Goal: Task Accomplishment & Management: Complete application form

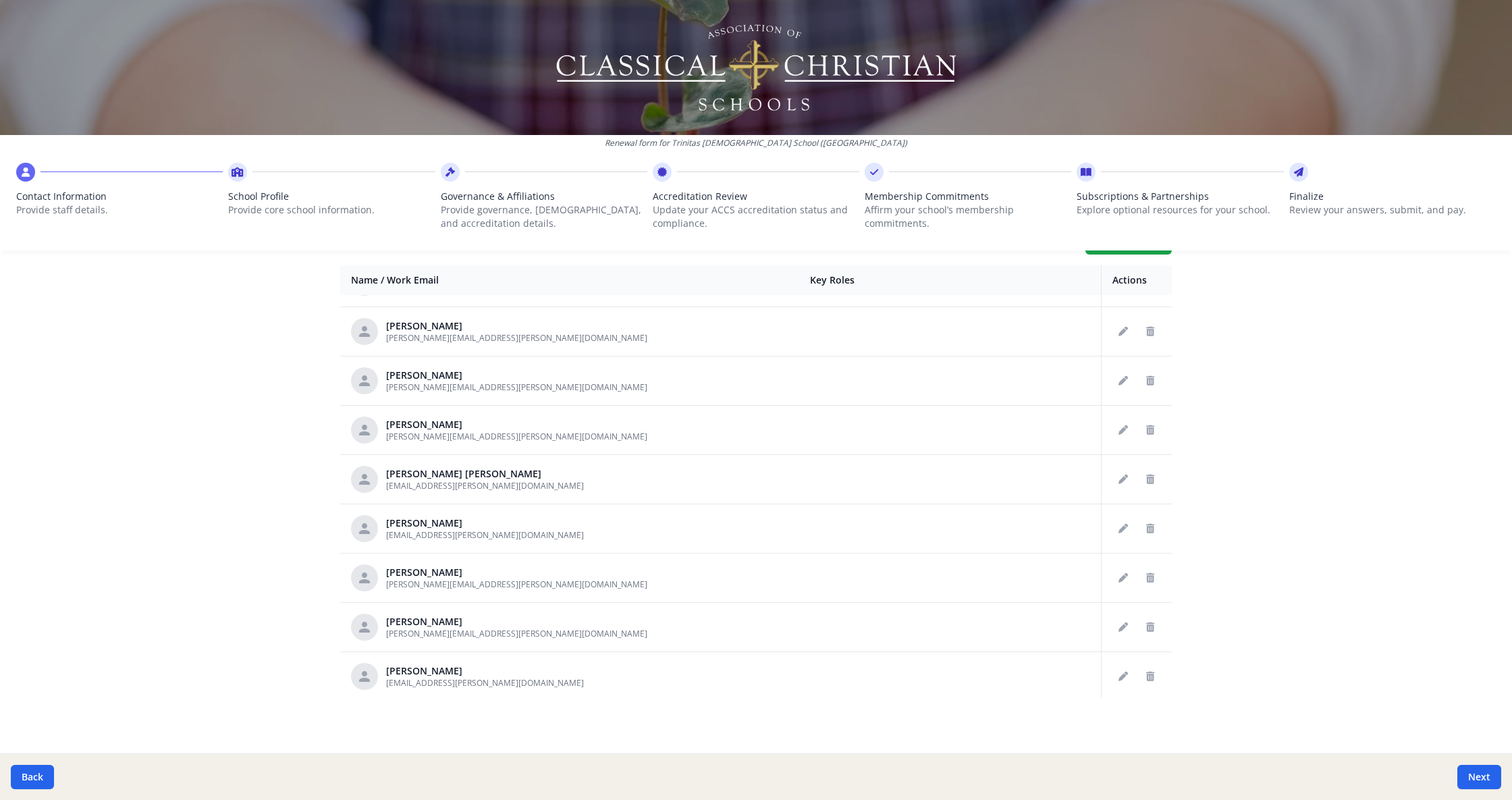
scroll to position [1350, 0]
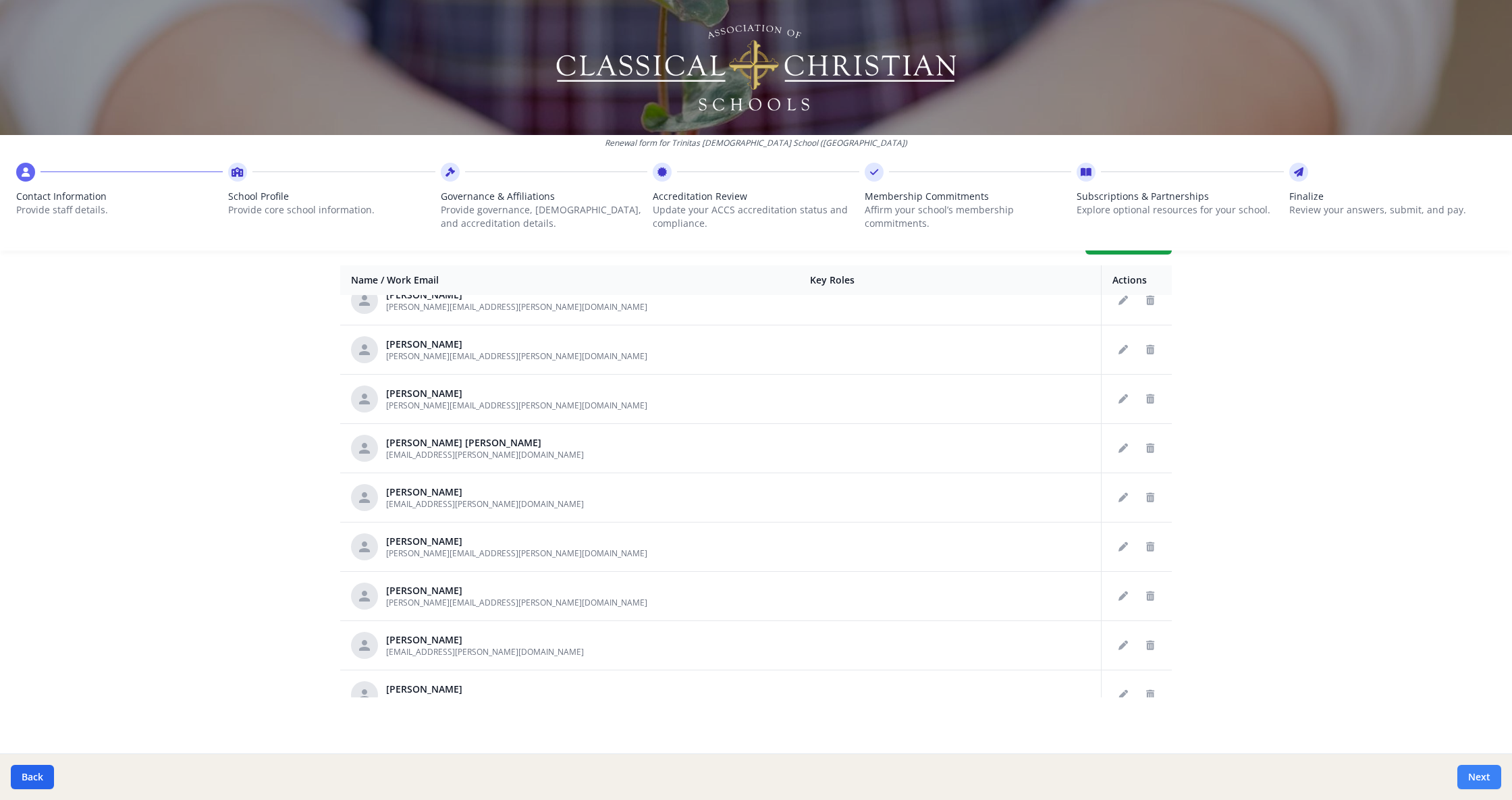
click at [1480, 773] on button "Next" at bounding box center [1479, 777] width 44 height 24
type input "(850) 484-3515"
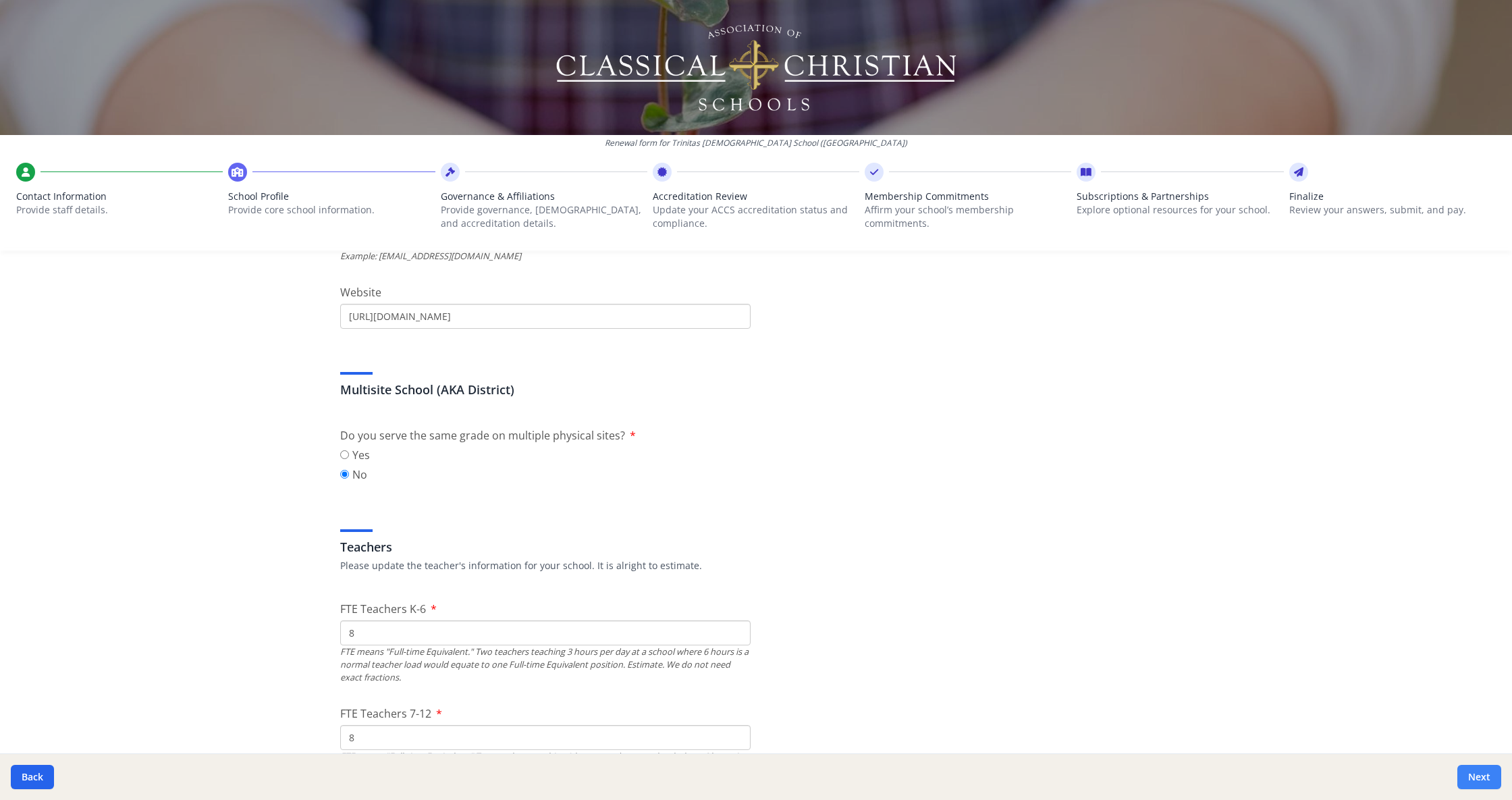
click at [1480, 773] on button "Next" at bounding box center [1479, 777] width 44 height 24
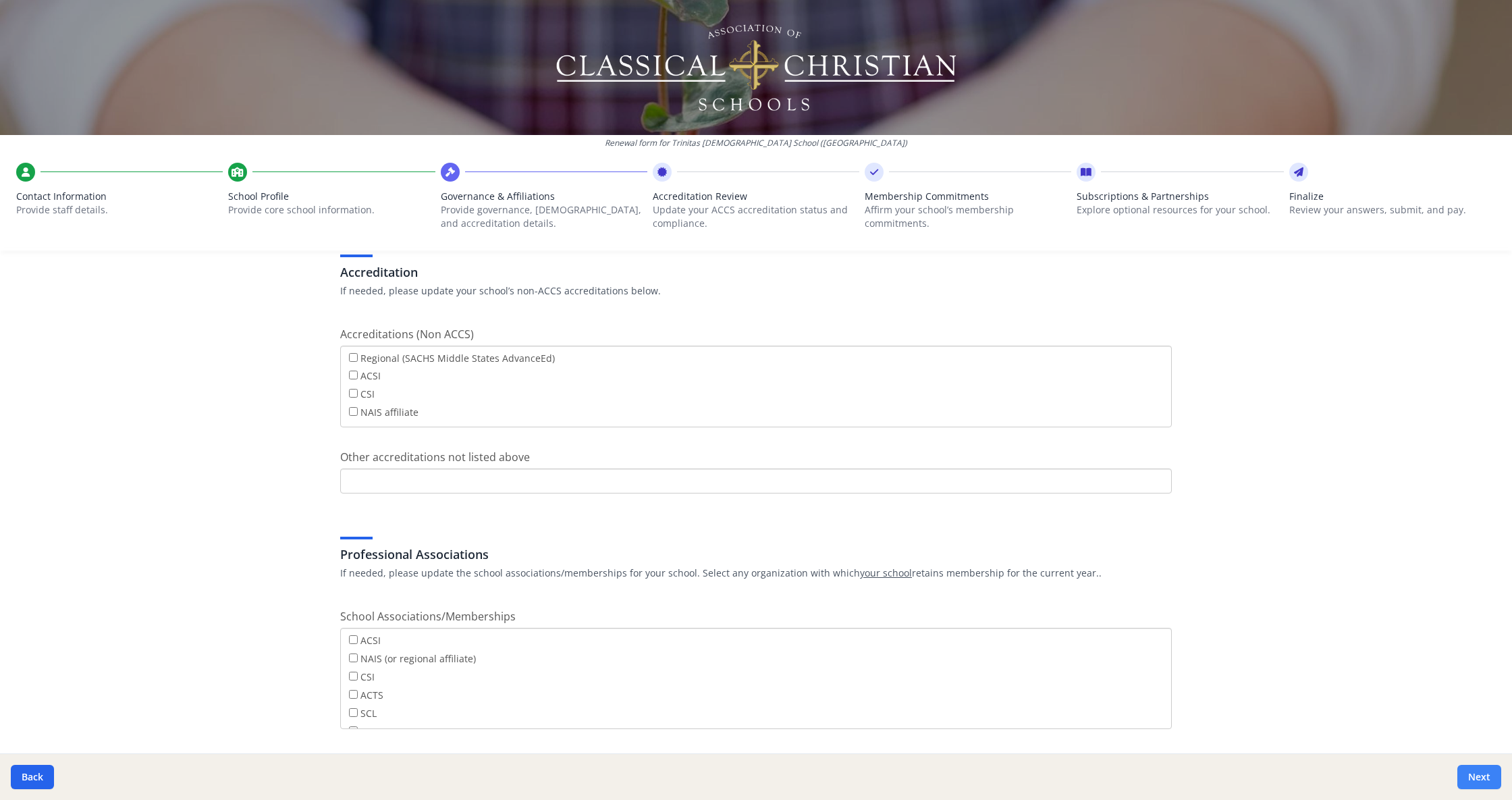
click at [1480, 773] on button "Next" at bounding box center [1479, 777] width 44 height 24
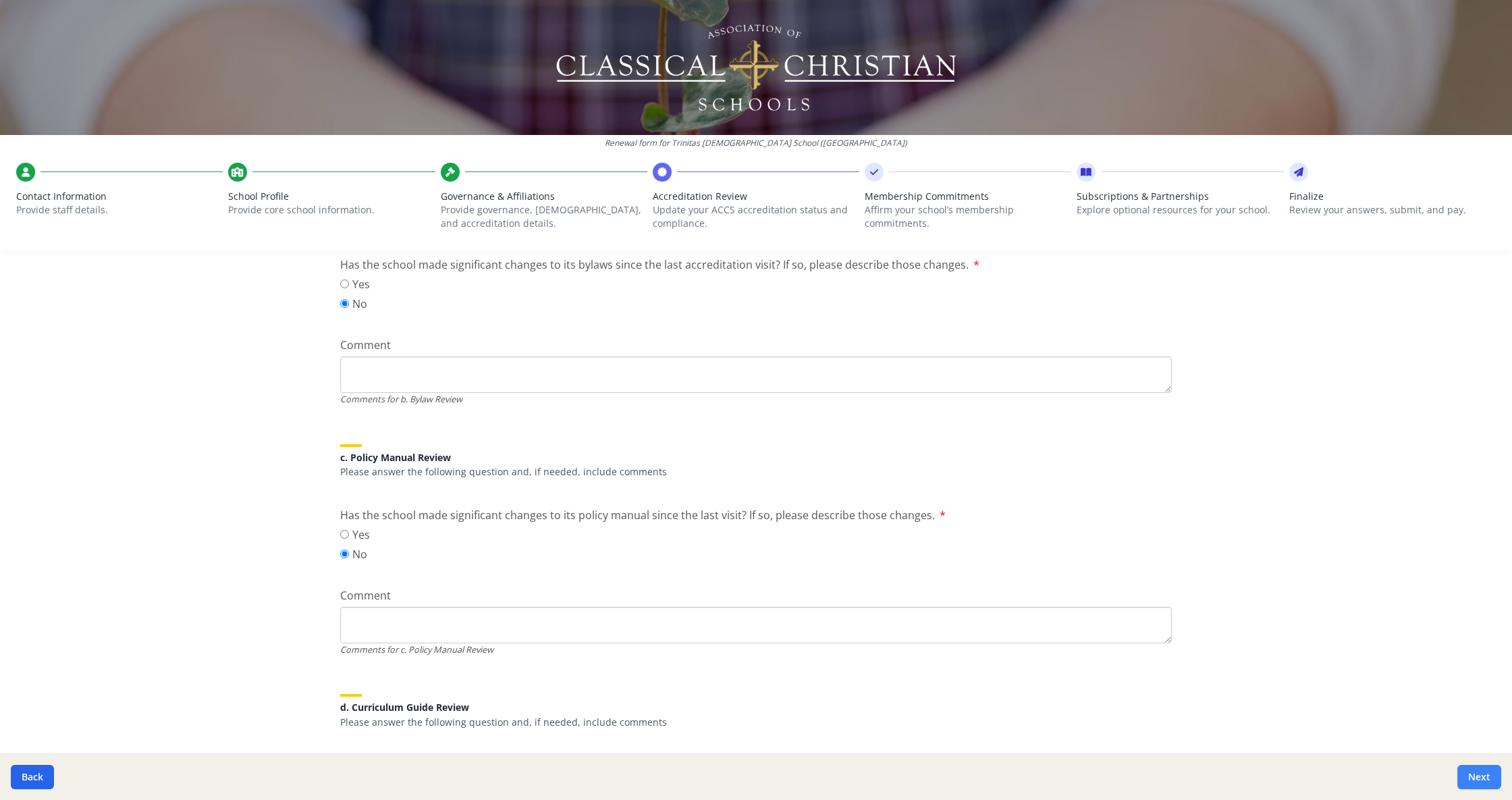
click at [1480, 773] on button "Next" at bounding box center [1479, 777] width 44 height 24
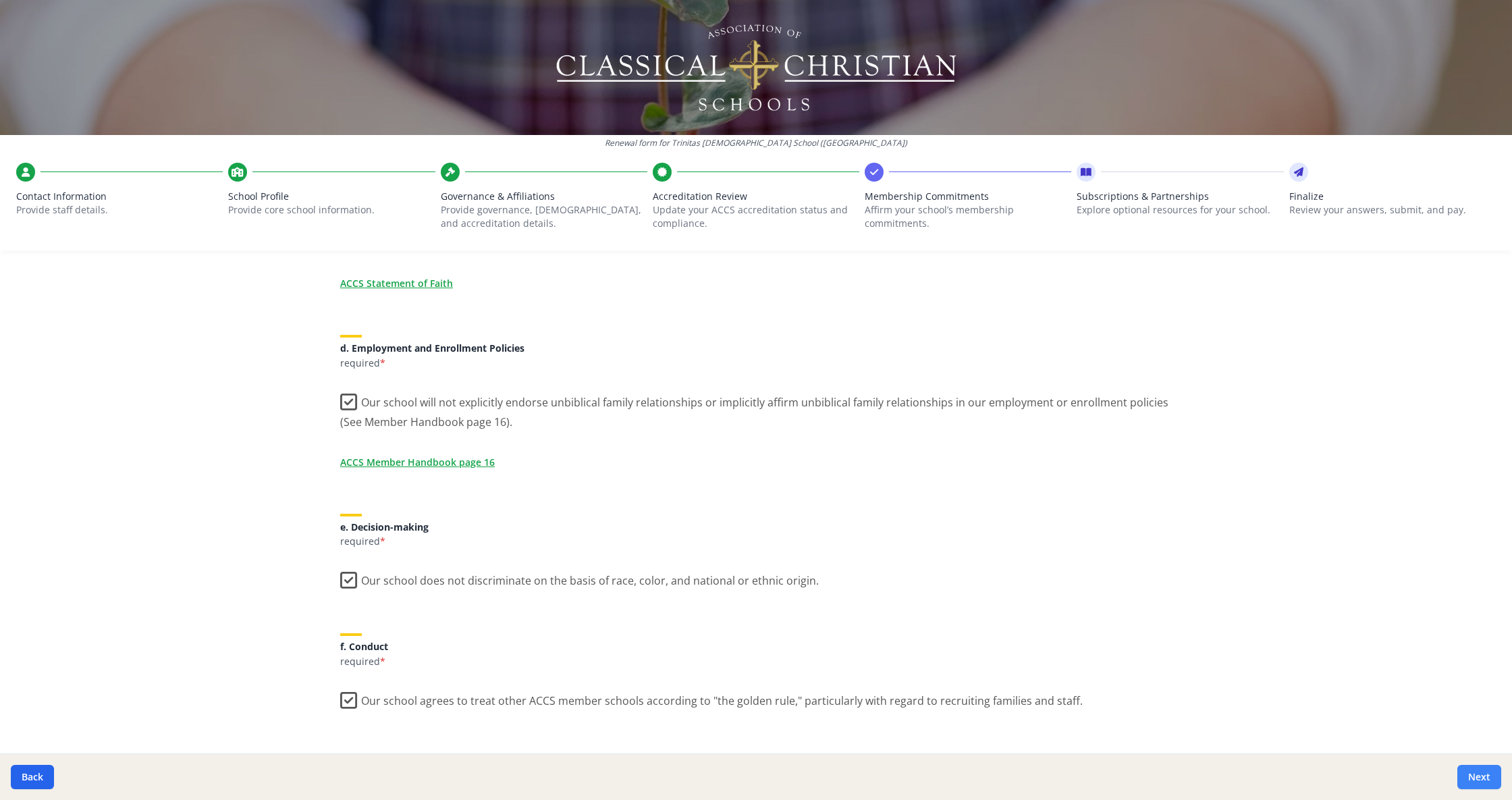
click at [1480, 773] on button "Next" at bounding box center [1479, 777] width 44 height 24
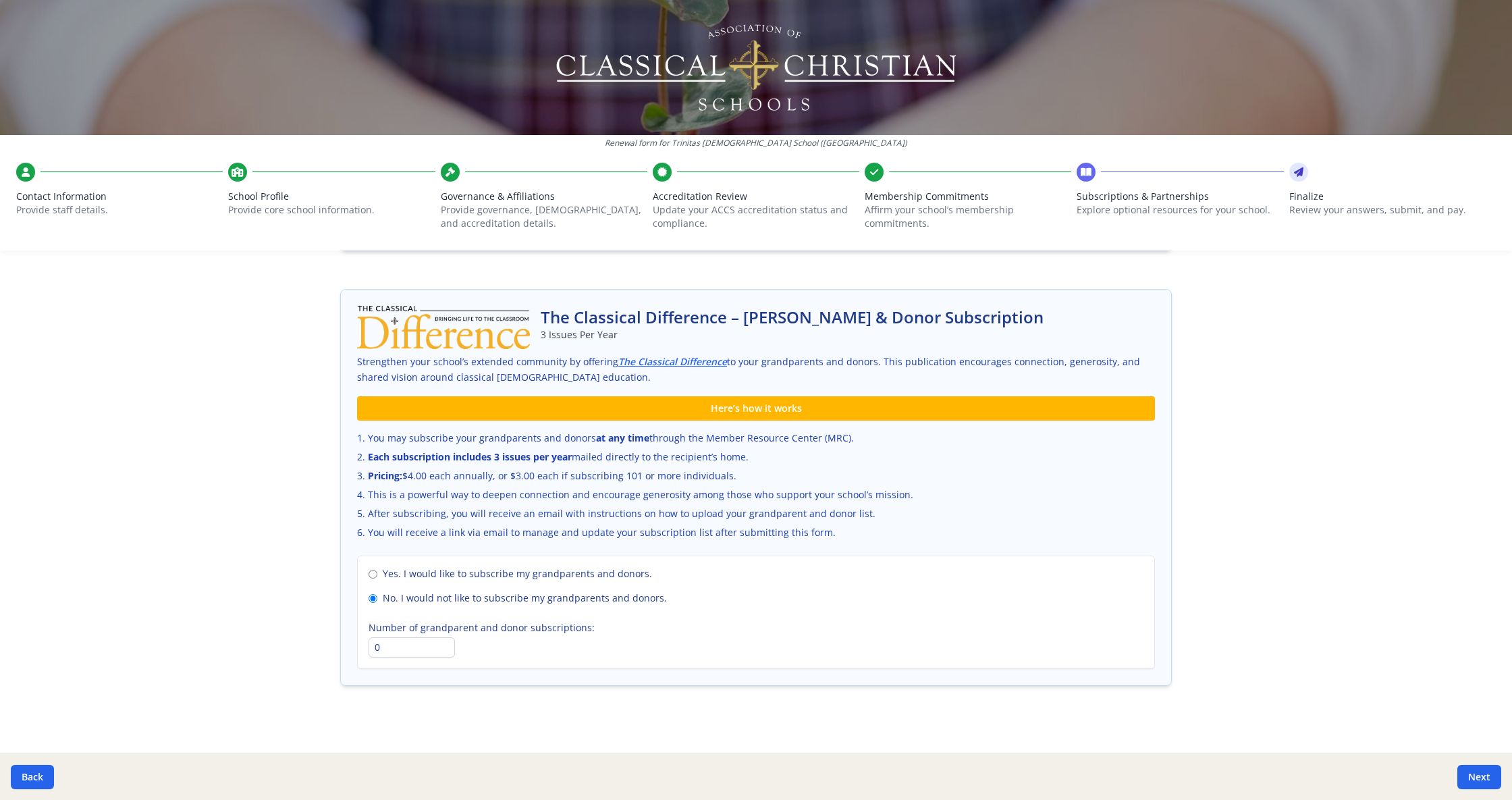
scroll to position [746, 0]
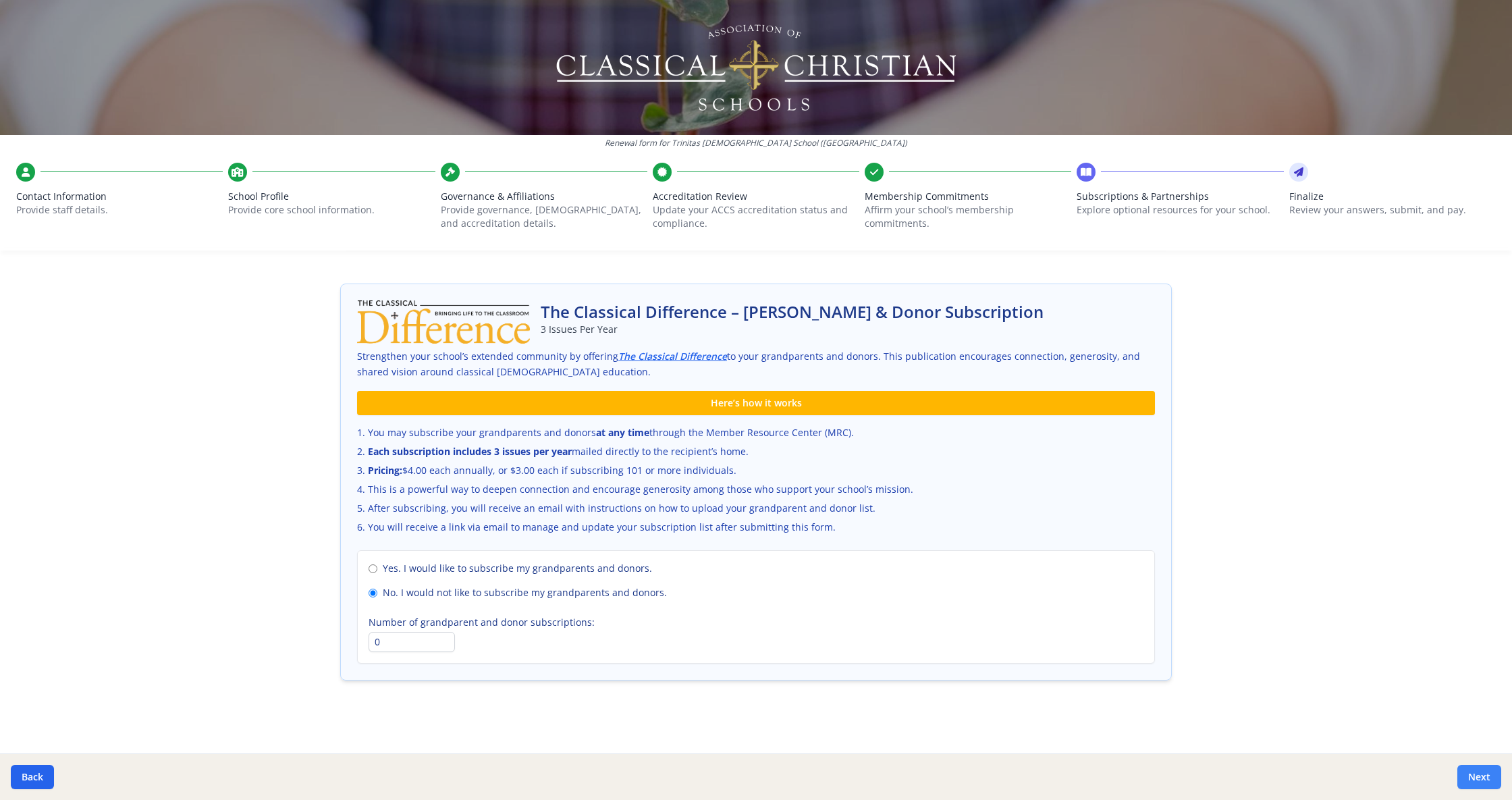
click at [1489, 781] on button "Next" at bounding box center [1479, 777] width 44 height 24
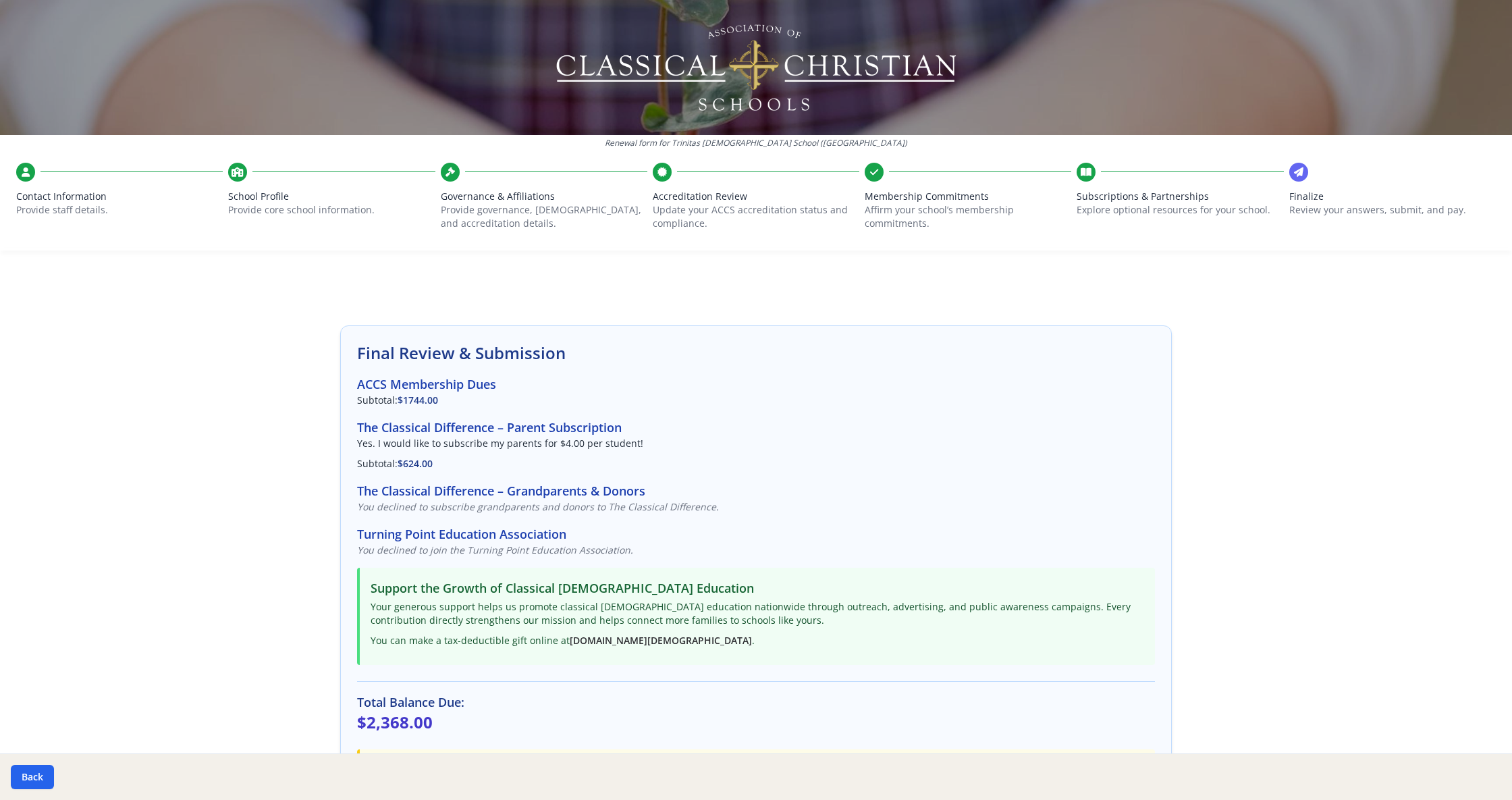
scroll to position [0, 0]
click at [35, 776] on button "Back" at bounding box center [32, 777] width 43 height 24
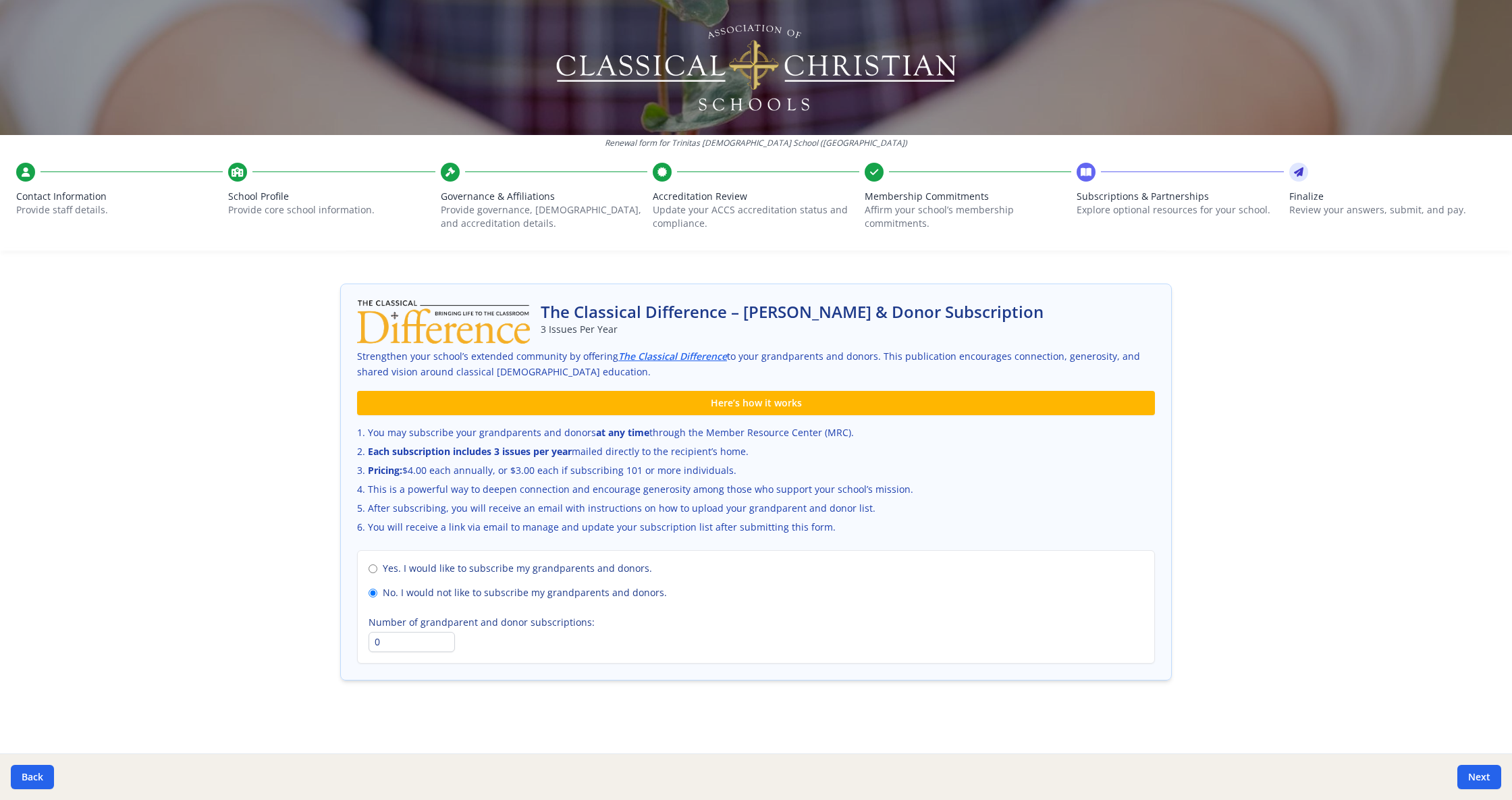
scroll to position [746, 0]
click at [28, 782] on button "Back" at bounding box center [32, 777] width 43 height 24
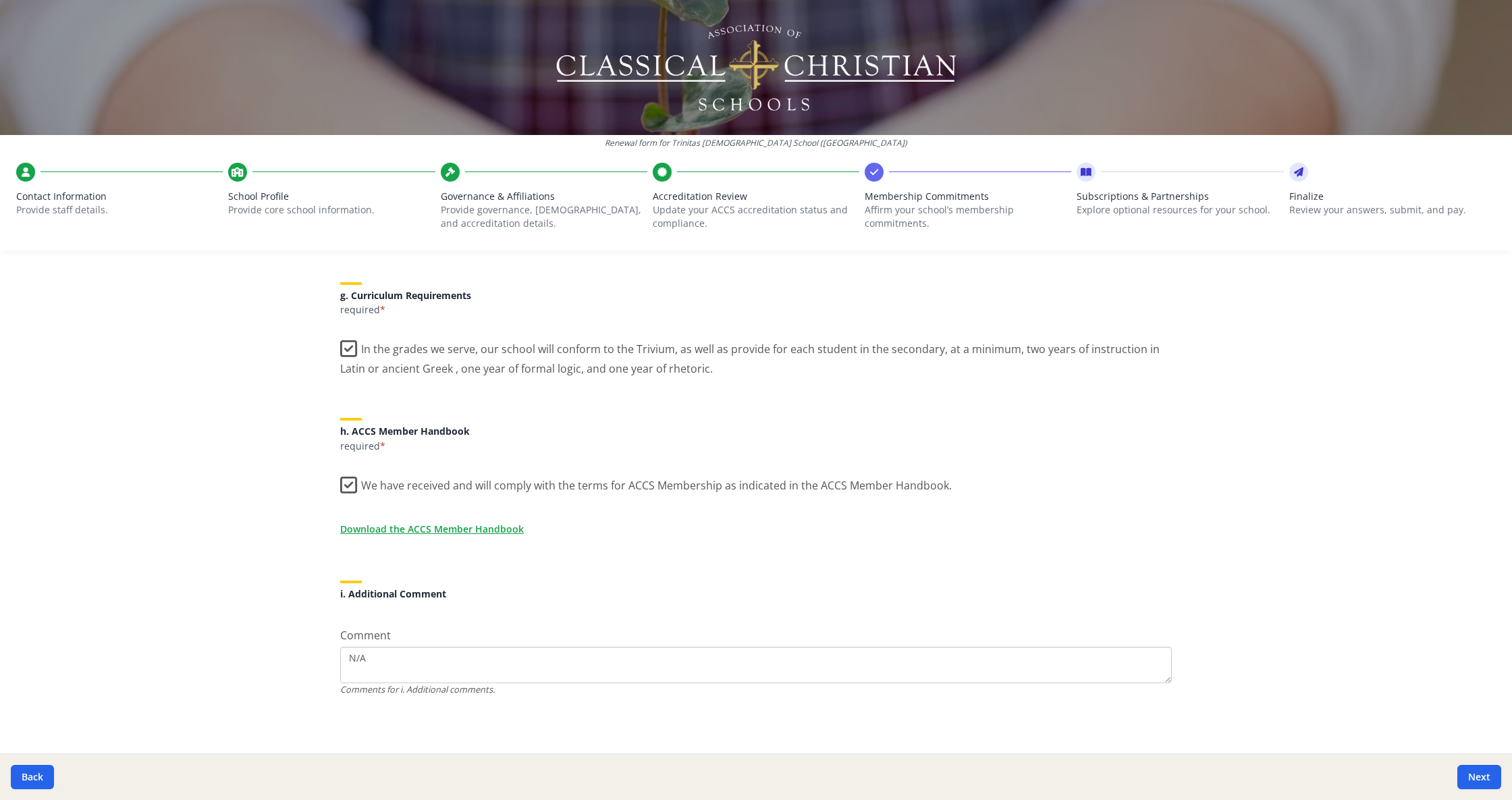
scroll to position [630, 0]
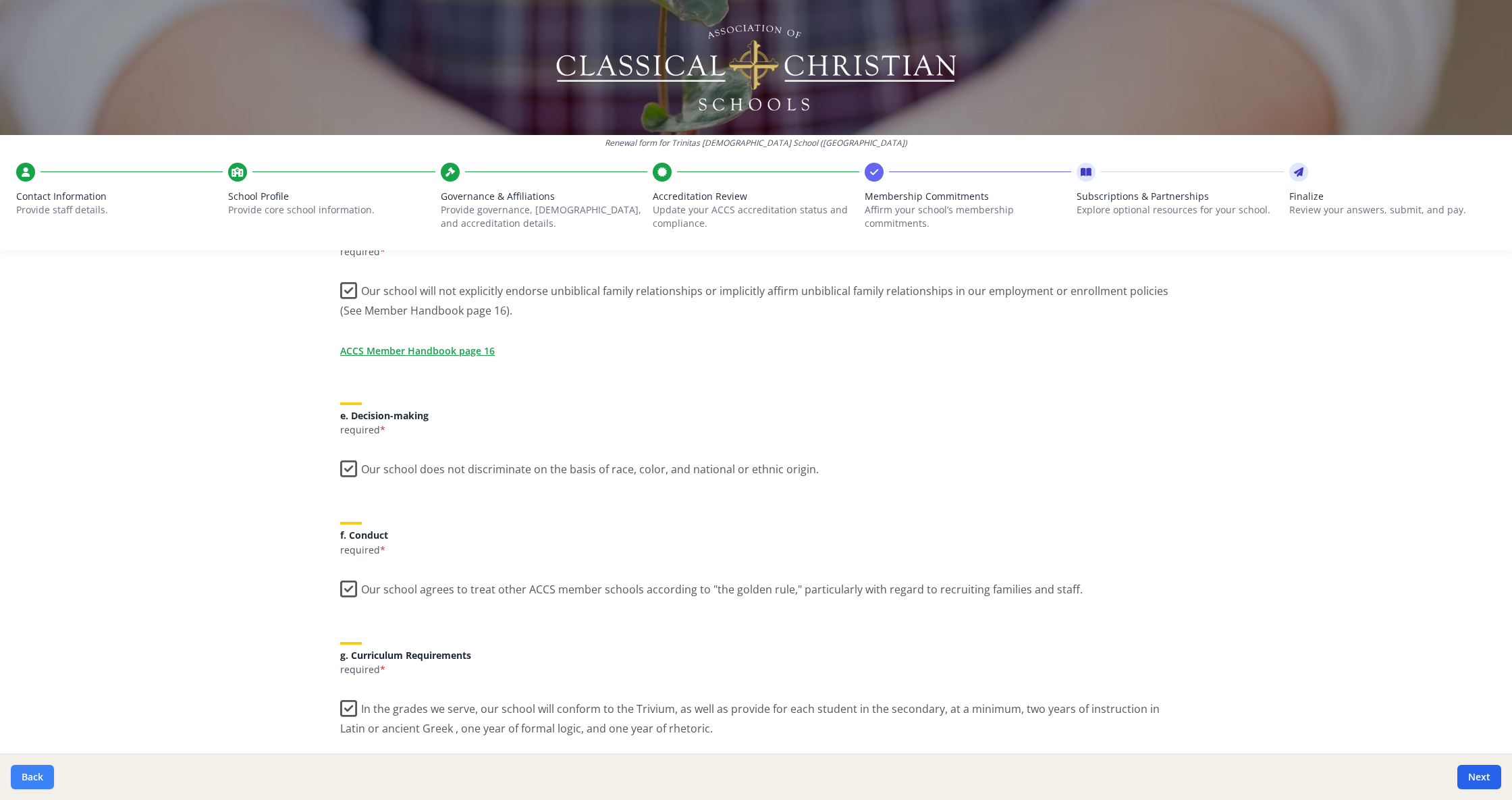
click at [42, 780] on button "Back" at bounding box center [32, 777] width 43 height 24
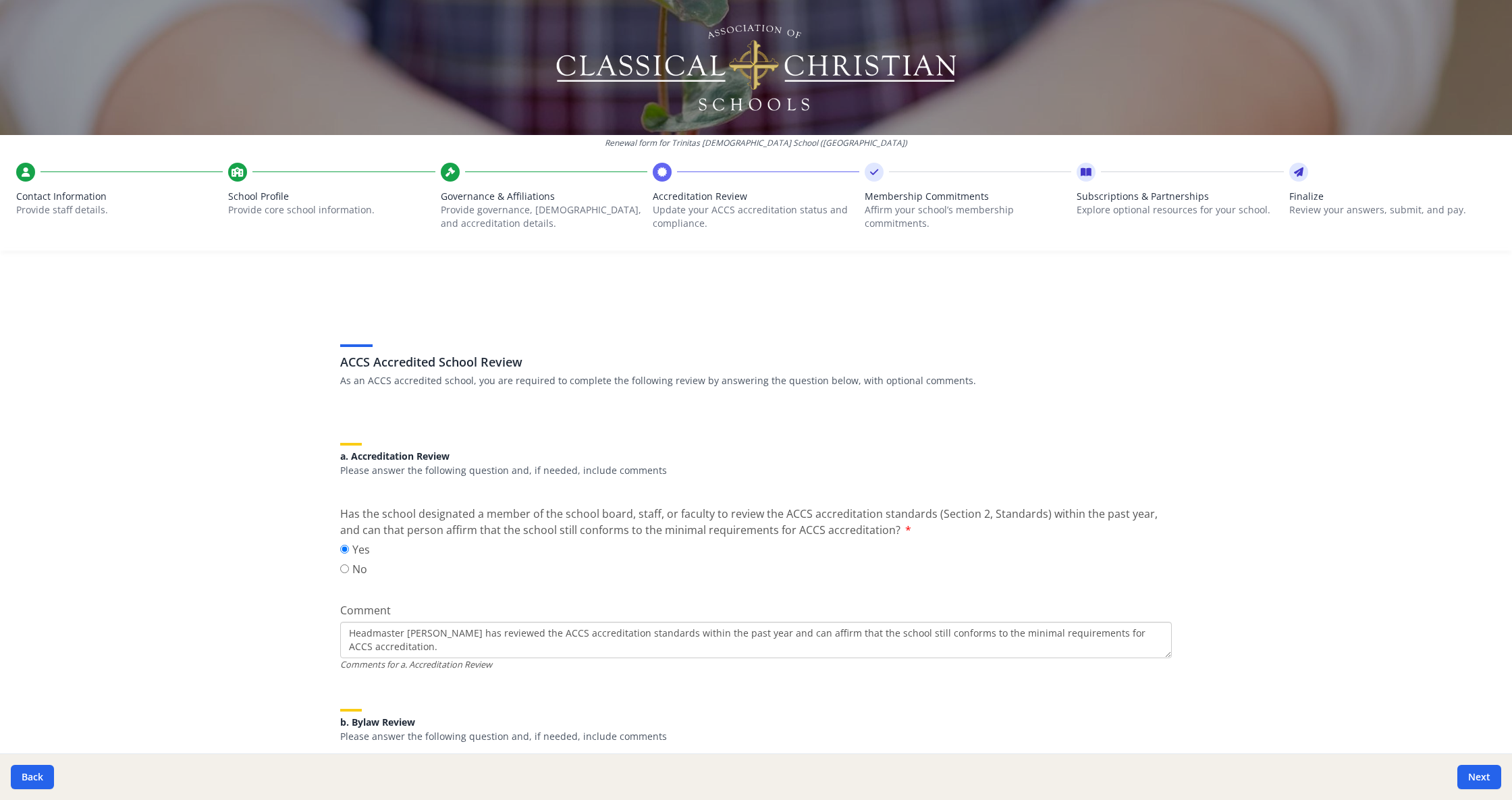
scroll to position [0, 0]
click at [28, 776] on button "Back" at bounding box center [32, 777] width 43 height 24
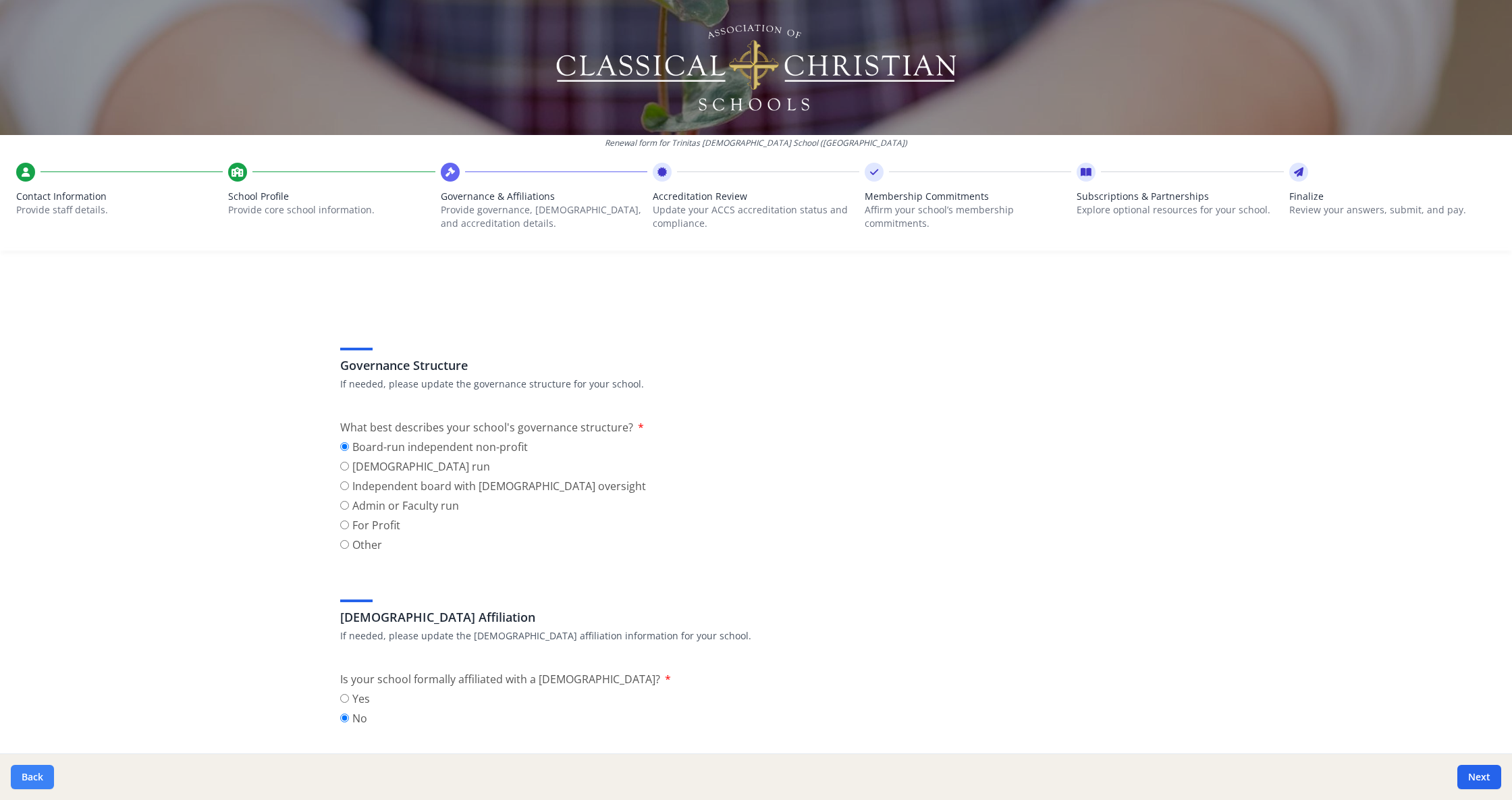
click at [28, 776] on button "Back" at bounding box center [32, 777] width 43 height 24
type input "(850) 484-3515"
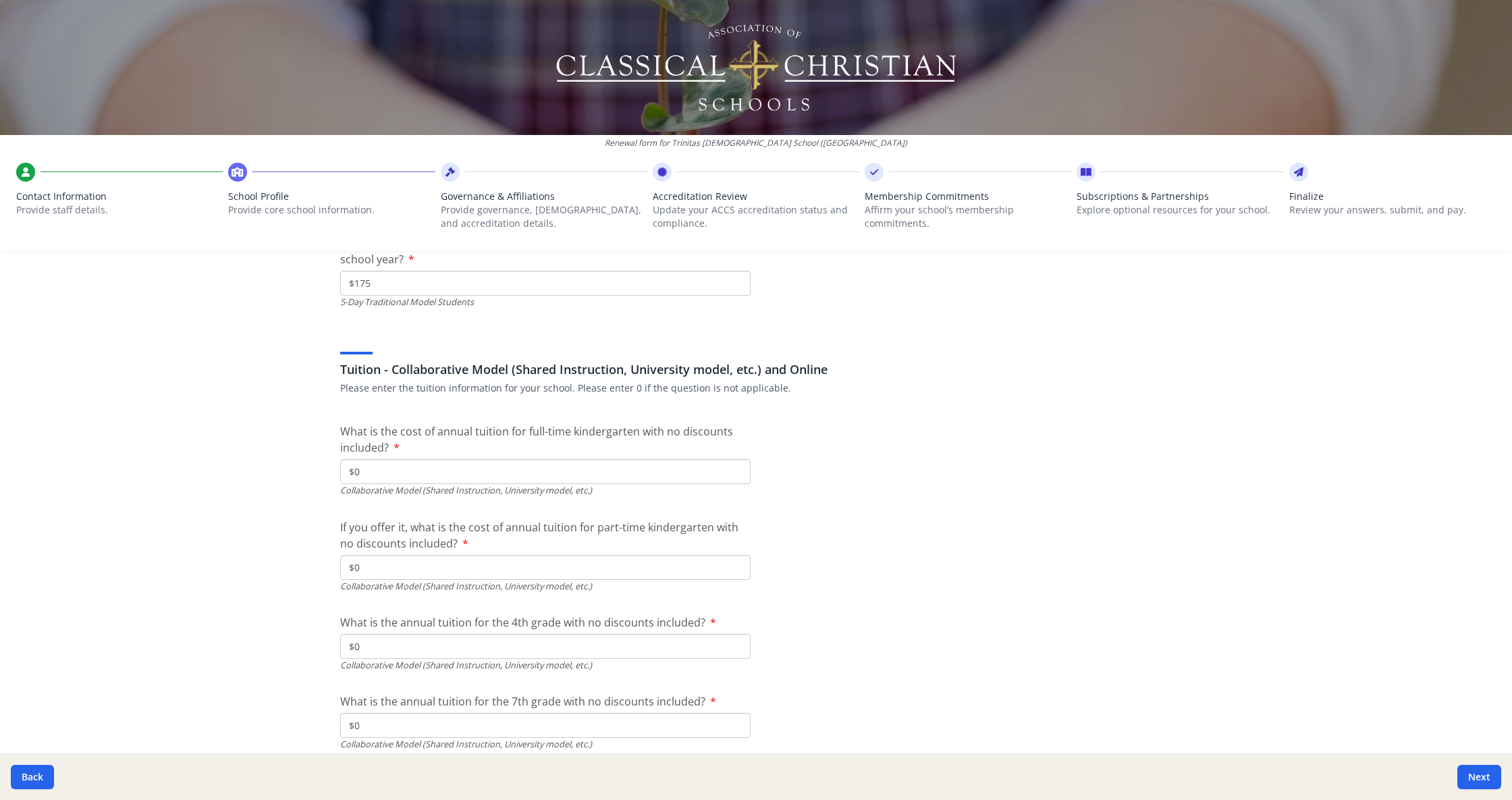
scroll to position [3836, 0]
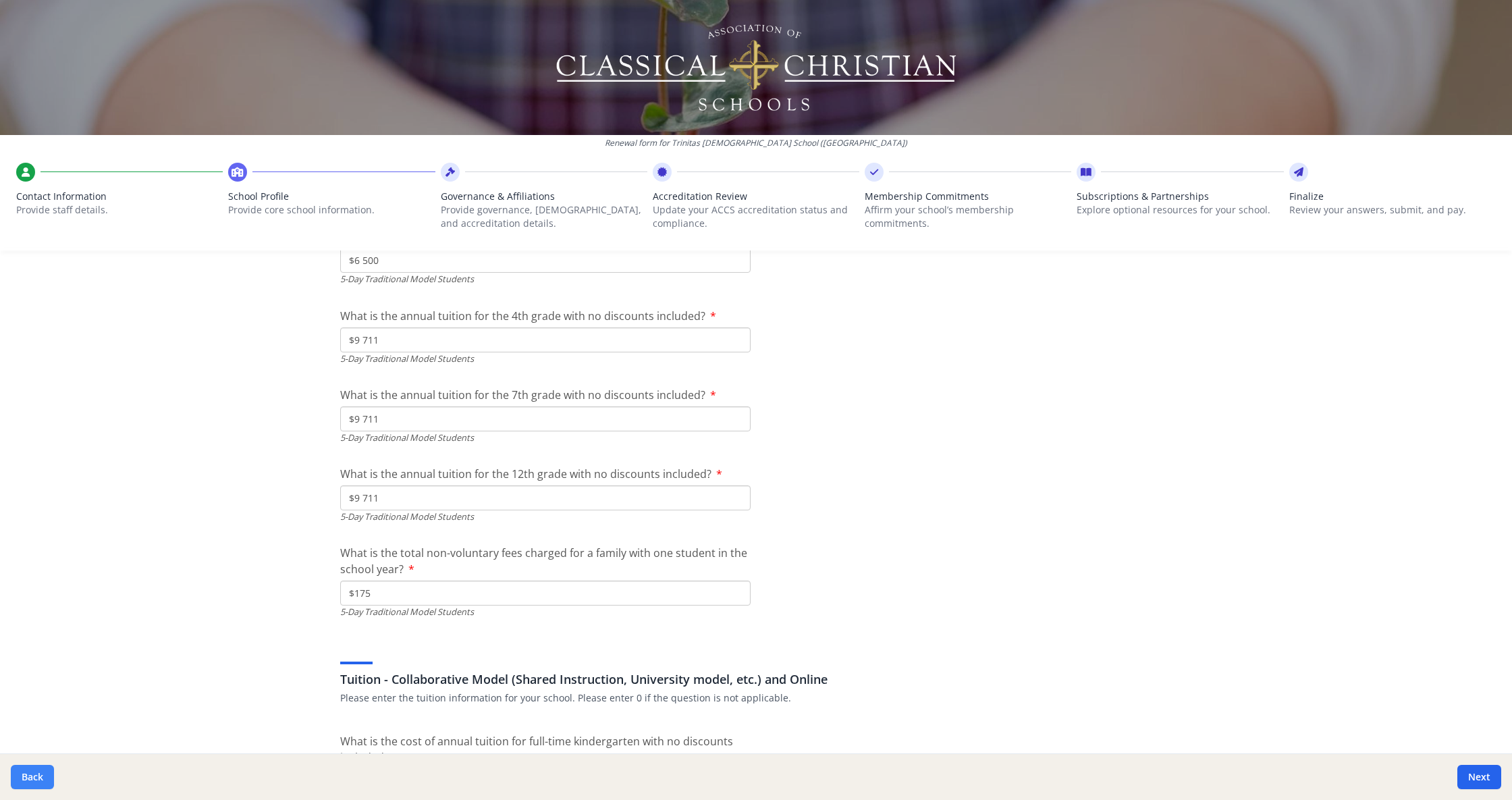
click at [35, 781] on button "Back" at bounding box center [32, 777] width 43 height 24
